Goal: Task Accomplishment & Management: Use online tool/utility

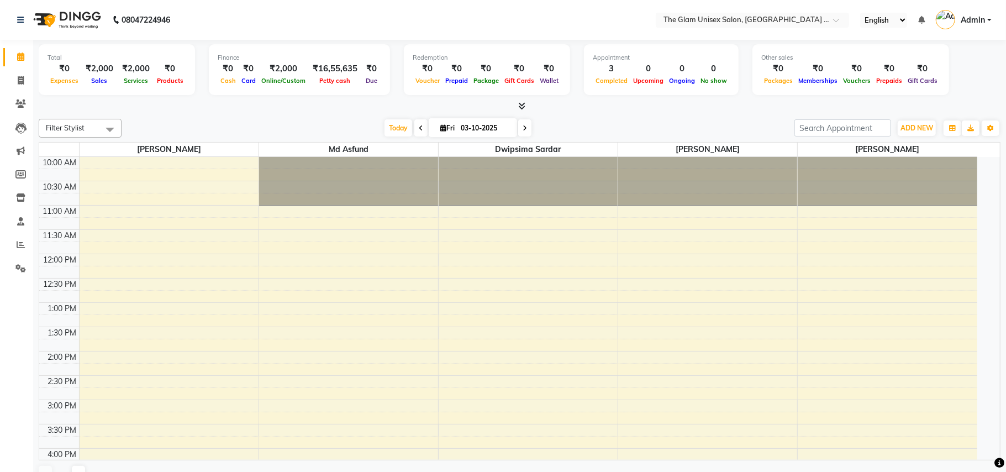
select select "en"
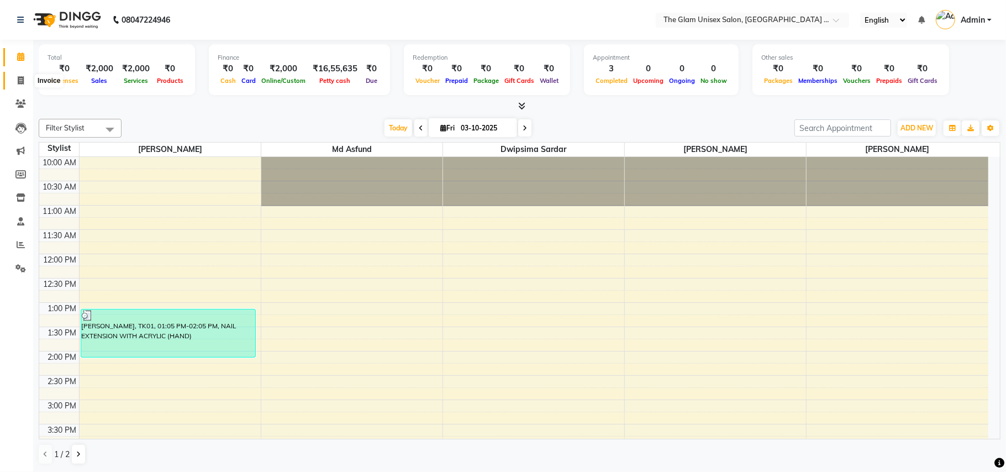
click at [14, 83] on span at bounding box center [20, 81] width 19 height 13
select select "service"
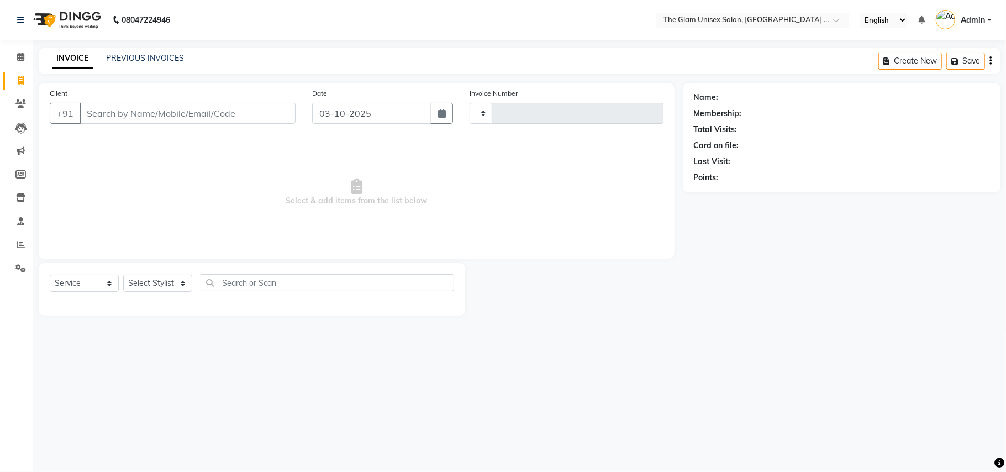
type input "974"
select select "6046"
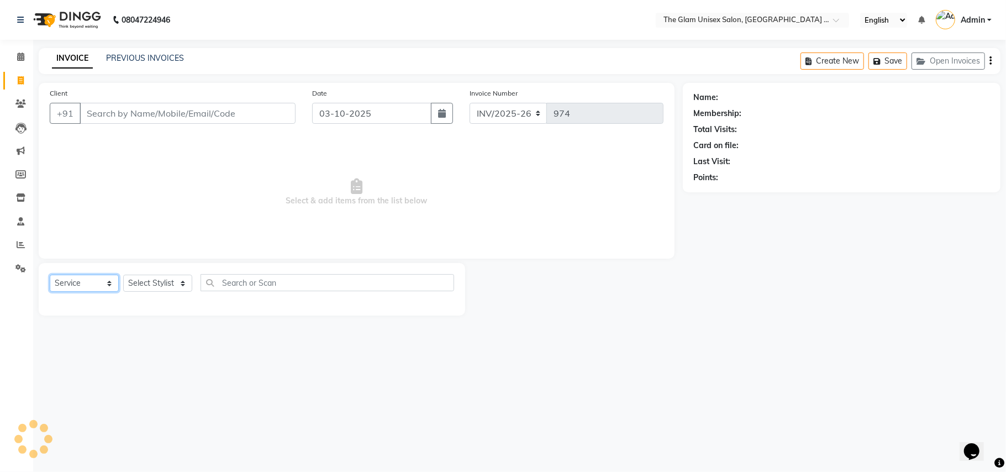
drag, startPoint x: 84, startPoint y: 279, endPoint x: 83, endPoint y: 289, distance: 10.6
click at [83, 282] on select "Select Service Product Membership Package Voucher Prepaid Gift Card" at bounding box center [84, 283] width 69 height 17
click at [50, 275] on select "Select Service Product Membership Package Voucher Prepaid Gift Card" at bounding box center [84, 283] width 69 height 17
select select "G"
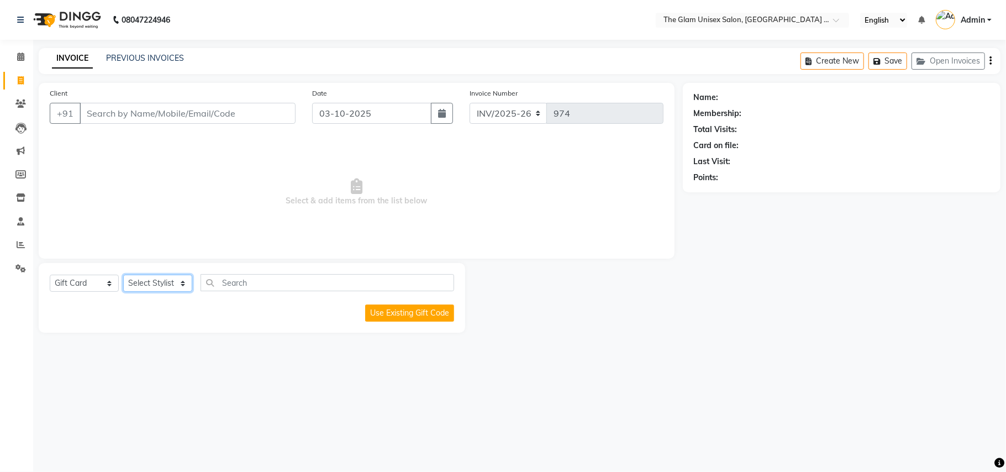
click at [168, 277] on select "Select Stylist [PERSON_NAME] Dwipsima Sardar [PERSON_NAME] Md Asfund [PERSON_NA…" at bounding box center [157, 283] width 69 height 17
select select "30740"
click at [123, 275] on select "Select Stylist [PERSON_NAME] Dwipsima Sardar [PERSON_NAME] Md Asfund [PERSON_NA…" at bounding box center [157, 283] width 69 height 17
click at [259, 288] on input "text" at bounding box center [328, 282] width 254 height 17
type input "ric"
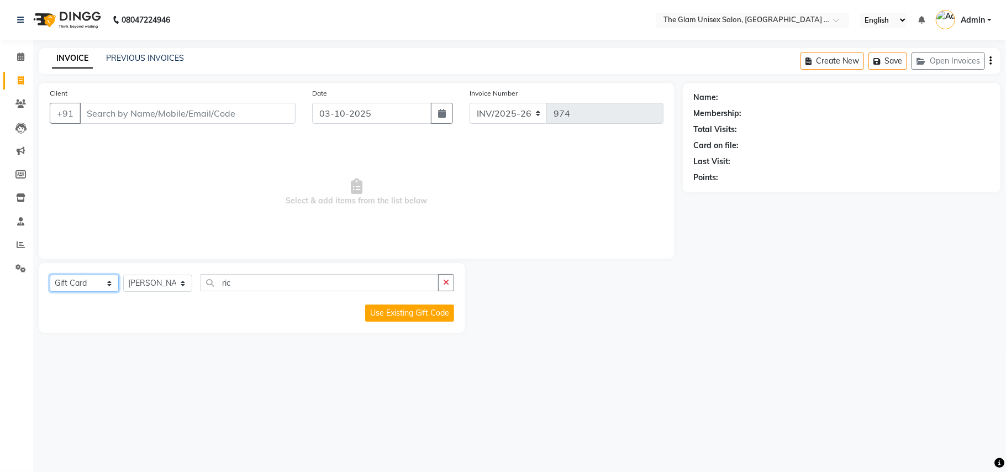
click at [104, 283] on select "Select Service Product Membership Package Voucher Prepaid Gift Card" at bounding box center [84, 283] width 69 height 17
select select "service"
click at [50, 275] on select "Select Service Product Membership Package Voucher Prepaid Gift Card" at bounding box center [84, 283] width 69 height 17
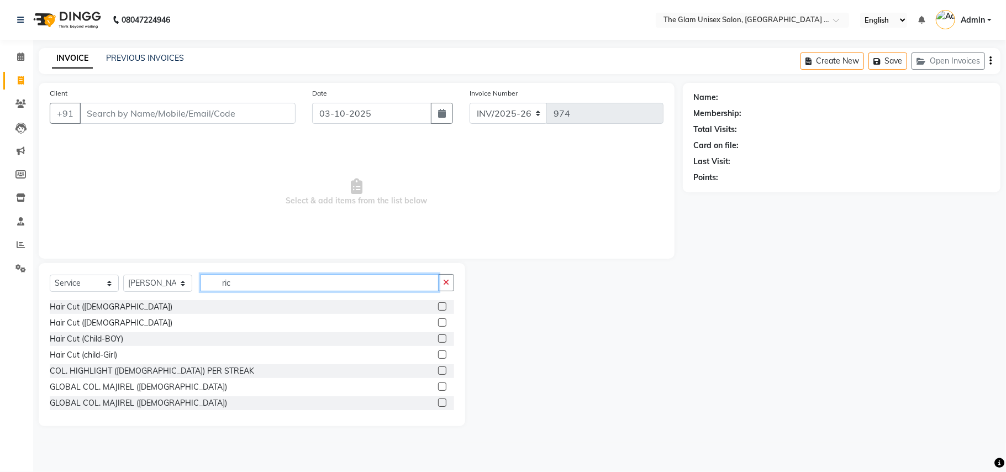
click at [266, 286] on input "ric" at bounding box center [320, 282] width 238 height 17
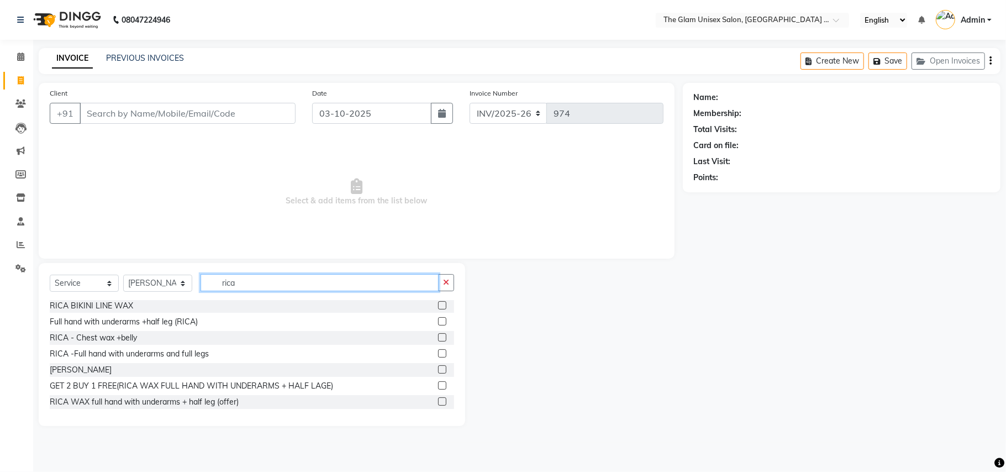
type input "rica"
click at [438, 399] on label at bounding box center [442, 401] width 8 height 8
click at [438, 399] on input "checkbox" at bounding box center [441, 401] width 7 height 7
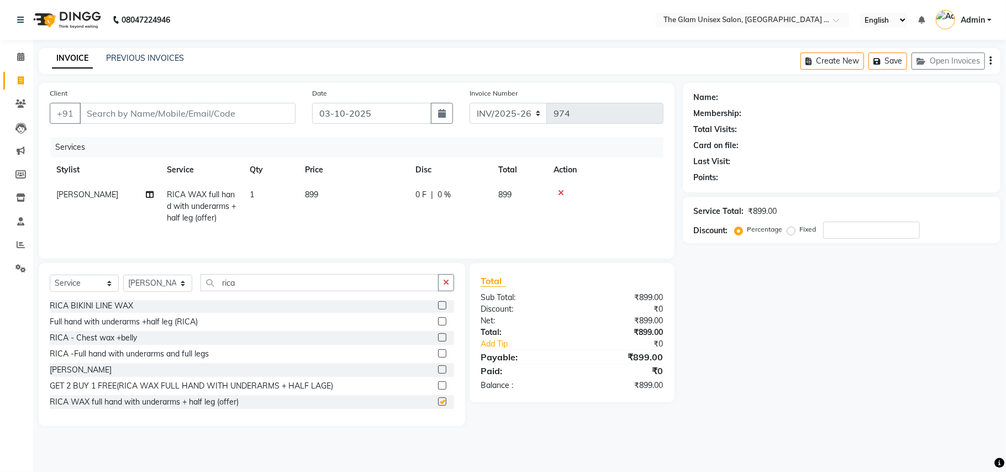
checkbox input "false"
drag, startPoint x: 309, startPoint y: 198, endPoint x: 345, endPoint y: 201, distance: 36.1
click at [309, 197] on span "899" at bounding box center [311, 194] width 13 height 10
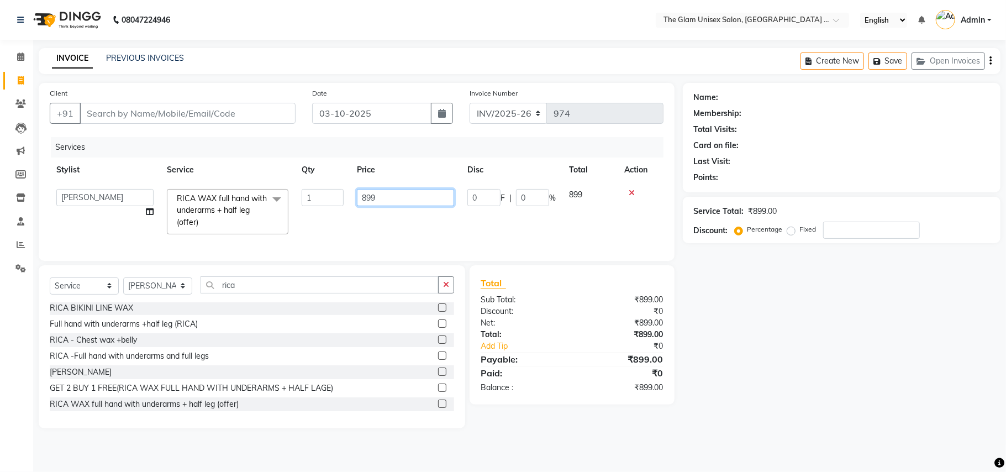
click at [404, 194] on input "899" at bounding box center [405, 197] width 97 height 17
type input "8"
type input "1099"
click at [450, 302] on div "Select Service Product Membership Package Voucher Prepaid Gift Card Select Styl…" at bounding box center [252, 289] width 404 height 26
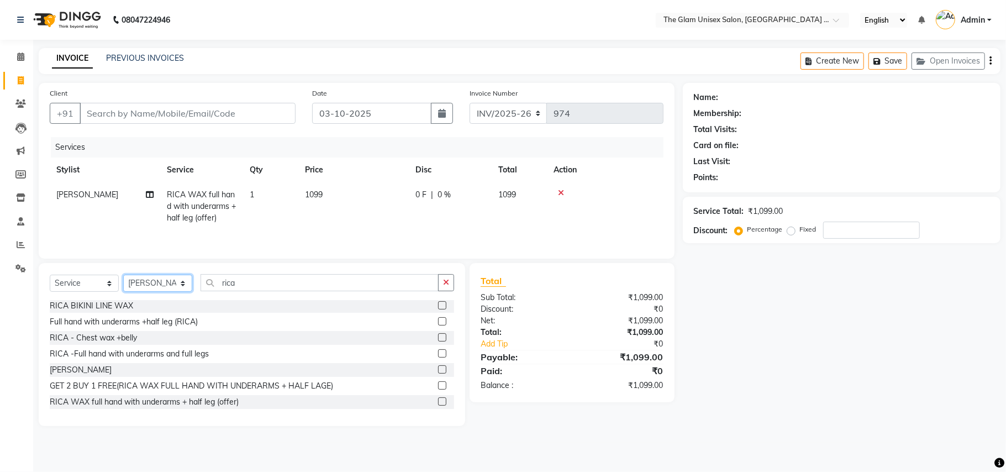
click at [175, 283] on select "Select Stylist [PERSON_NAME] Dwipsima Sardar [PERSON_NAME] Md Asfund [PERSON_NA…" at bounding box center [157, 283] width 69 height 17
select select "60525"
click at [123, 277] on select "Select Stylist [PERSON_NAME] Dwipsima Sardar [PERSON_NAME] Md Asfund [PERSON_NA…" at bounding box center [157, 283] width 69 height 17
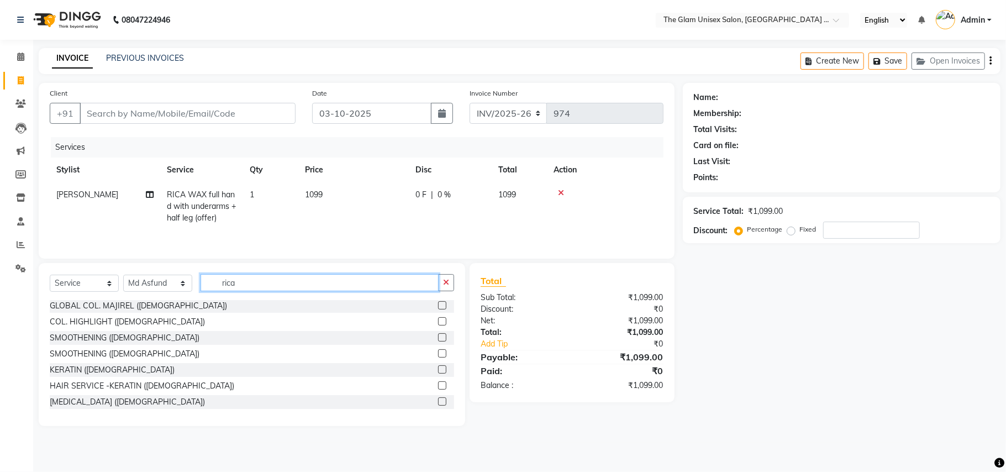
click at [253, 284] on input "rica" at bounding box center [320, 282] width 238 height 17
type input "r"
type input "e"
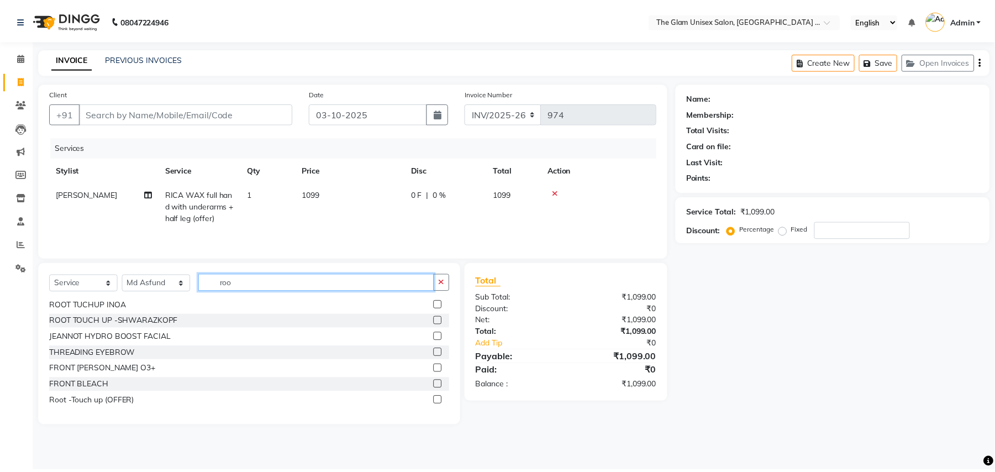
scroll to position [0, 0]
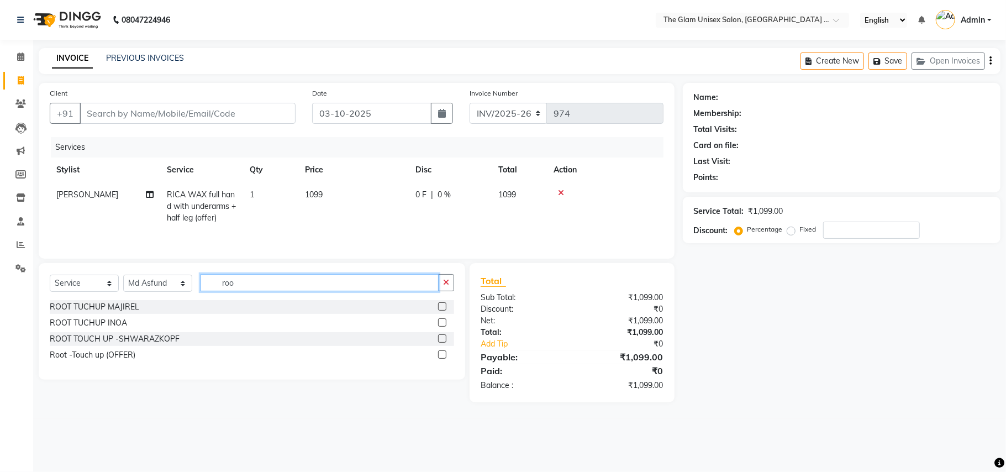
type input "roo"
click at [440, 310] on label at bounding box center [442, 306] width 8 height 8
click at [440, 310] on input "checkbox" at bounding box center [441, 306] width 7 height 7
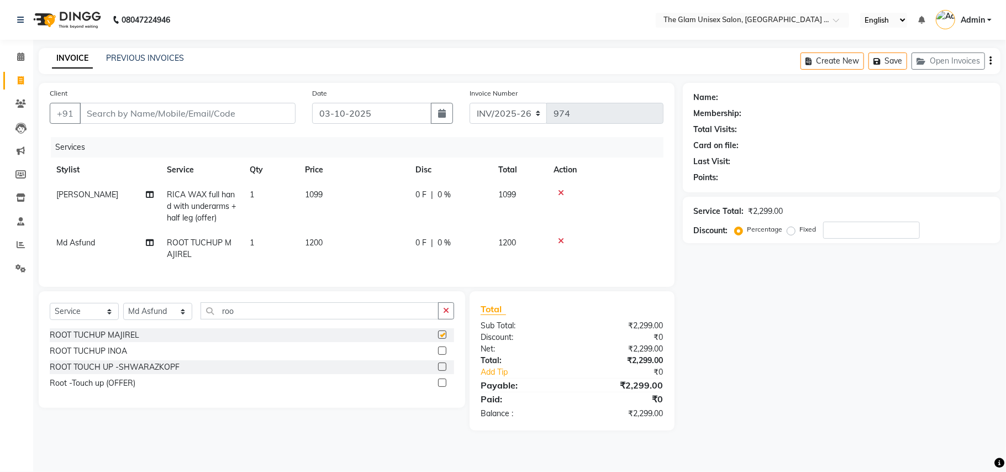
checkbox input "false"
click at [279, 115] on input "Client" at bounding box center [188, 113] width 216 height 21
type input "9"
type input "0"
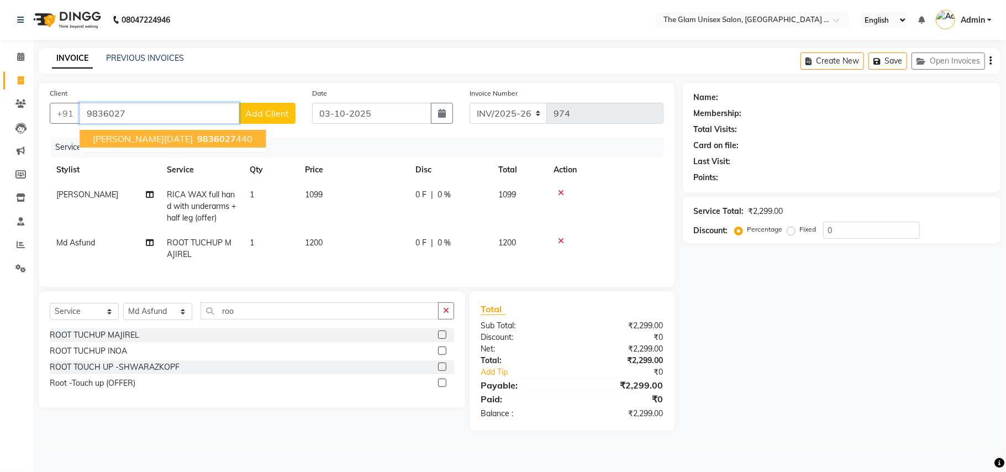
click at [133, 135] on span "[PERSON_NAME][DATE]" at bounding box center [143, 138] width 100 height 11
type input "9836027440"
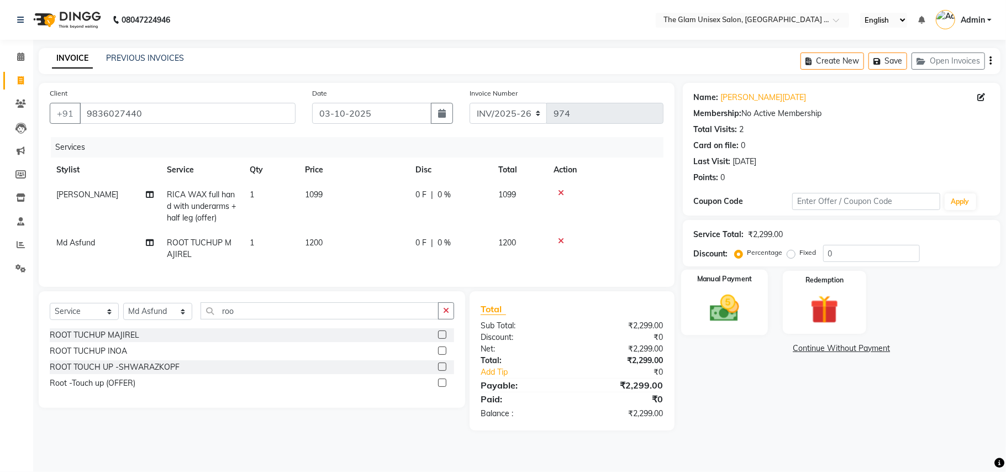
click at [742, 317] on img at bounding box center [724, 308] width 48 height 34
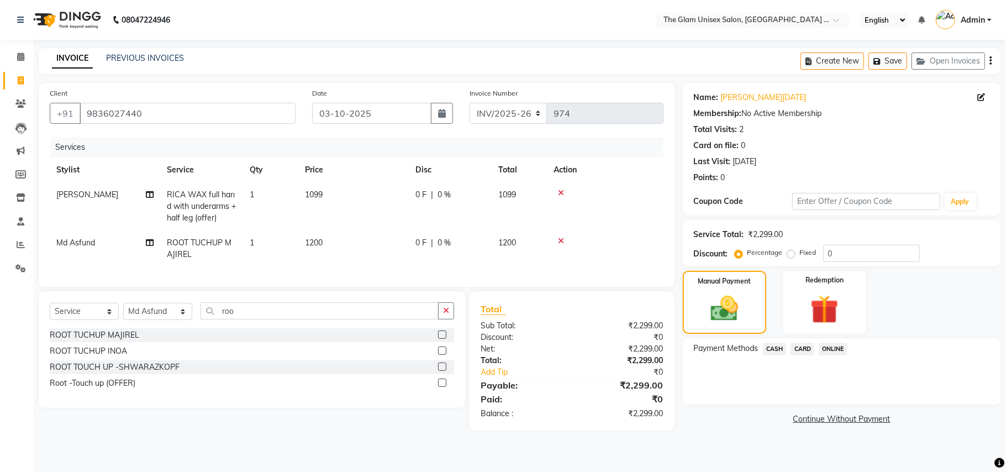
click at [822, 348] on span "ONLINE" at bounding box center [833, 348] width 29 height 13
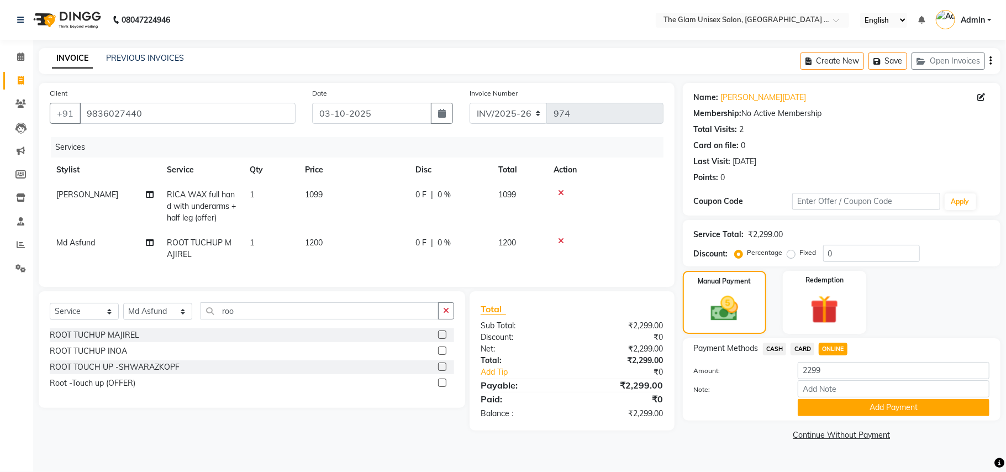
click at [768, 348] on span "CASH" at bounding box center [775, 348] width 24 height 13
click at [902, 415] on button "Add Payment" at bounding box center [894, 407] width 192 height 17
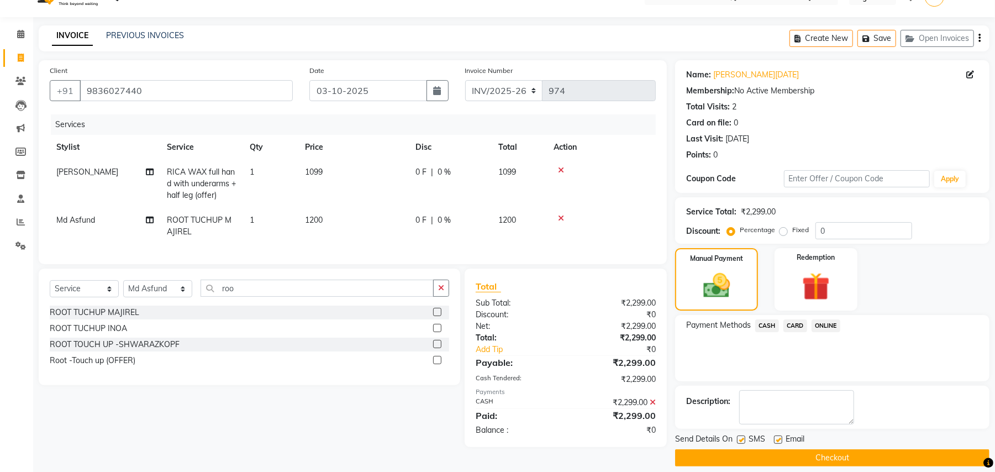
scroll to position [34, 0]
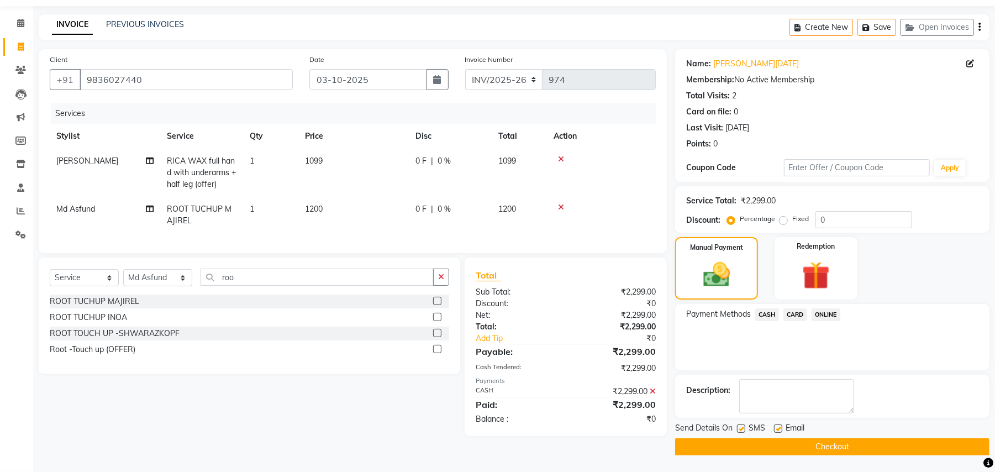
click at [889, 447] on button "Checkout" at bounding box center [832, 446] width 314 height 17
